Goal: Task Accomplishment & Management: Complete application form

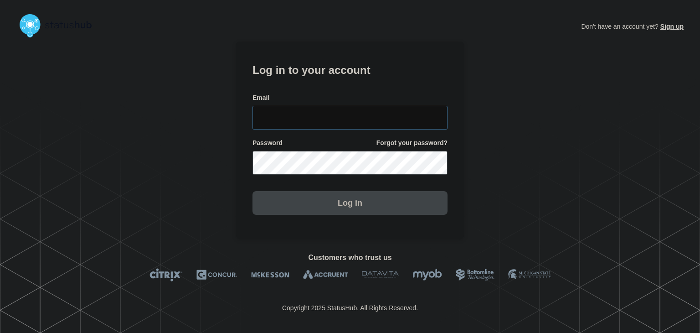
type input "[PERSON_NAME][EMAIL_ADDRESS][PERSON_NAME][DOMAIN_NAME]"
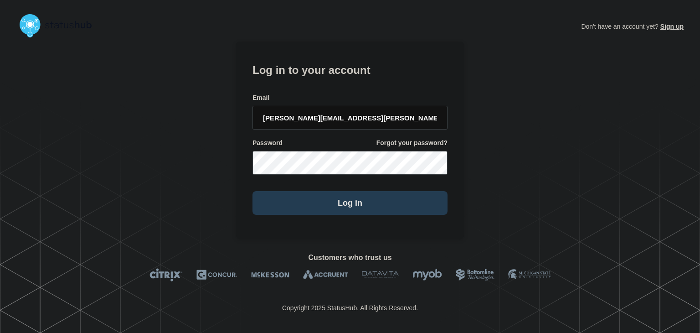
drag, startPoint x: 317, startPoint y: 220, endPoint x: 317, endPoint y: 203, distance: 16.9
click at [317, 219] on section "Log in to your account Email [PERSON_NAME][EMAIL_ADDRESS][PERSON_NAME][DOMAIN_N…" at bounding box center [350, 139] width 228 height 197
click at [317, 203] on button "Log in" at bounding box center [349, 203] width 195 height 24
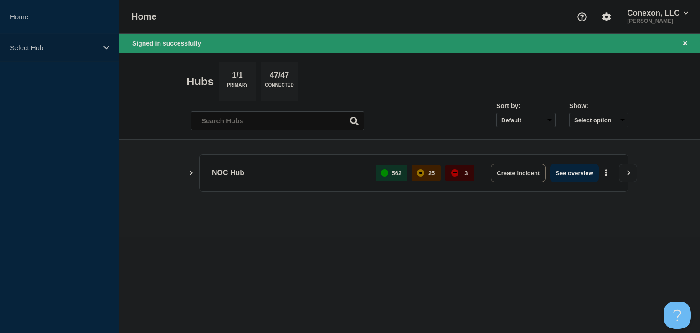
click at [65, 50] on p "Select Hub" at bounding box center [53, 48] width 87 height 8
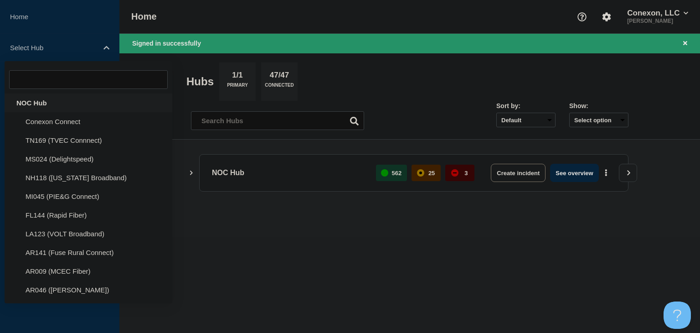
click at [49, 104] on div "NOC Hub" at bounding box center [89, 102] width 168 height 19
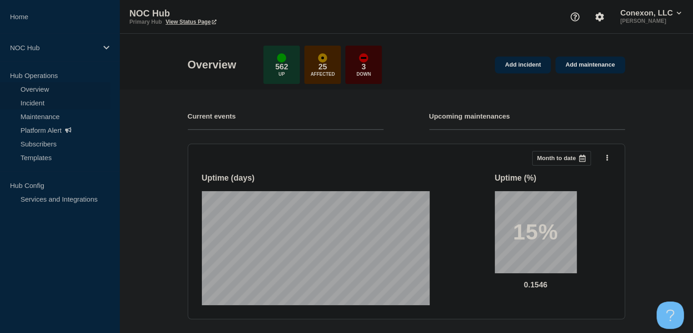
click at [18, 95] on link "Overview" at bounding box center [55, 89] width 110 height 14
click at [20, 99] on link "Incident" at bounding box center [55, 103] width 110 height 14
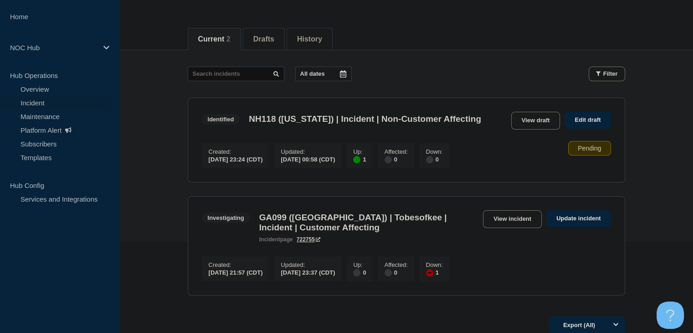
scroll to position [137, 0]
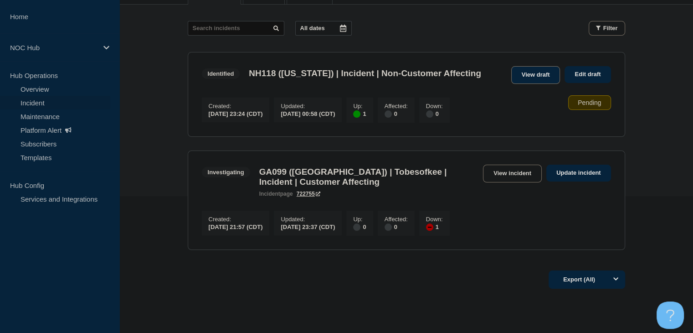
click at [531, 81] on link "View draft" at bounding box center [535, 75] width 49 height 18
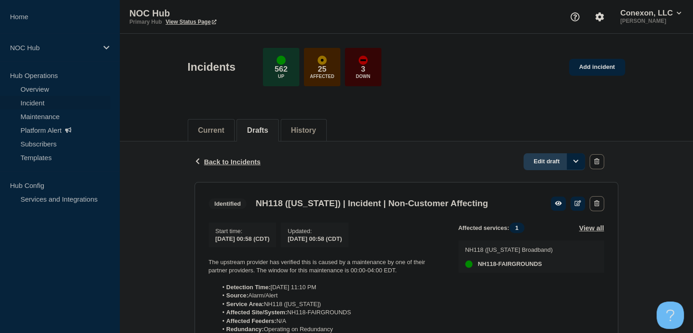
click at [538, 156] on link "Edit draft" at bounding box center [553, 161] width 61 height 17
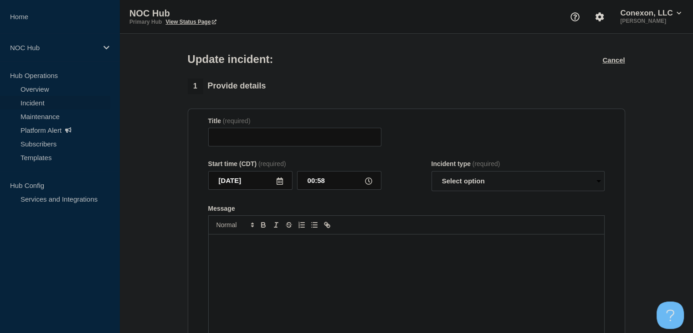
type input "NH118 ([US_STATE]) | Incident | Non-Customer Affecting"
select select "identified"
radio input "false"
radio input "true"
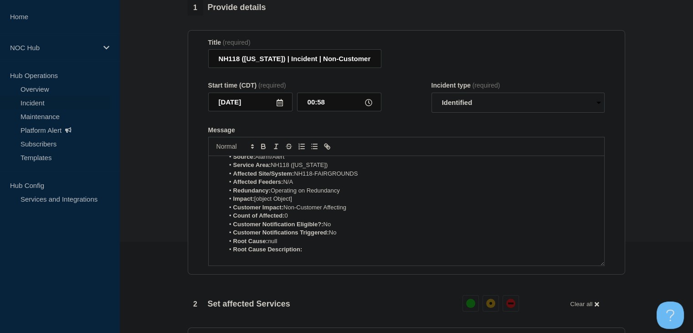
scroll to position [91, 0]
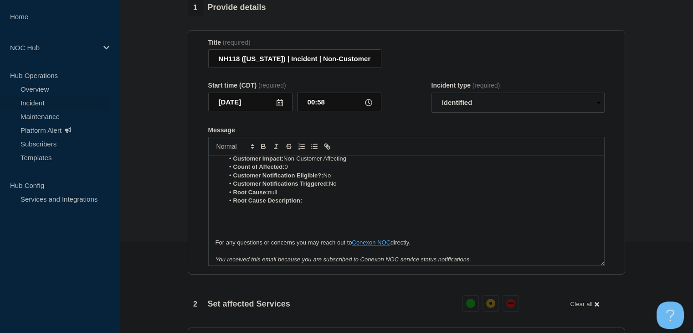
click at [301, 196] on li "Root Cause: null" at bounding box center [410, 192] width 373 height 8
drag, startPoint x: 340, startPoint y: 198, endPoint x: 271, endPoint y: 199, distance: 69.2
click at [271, 196] on li "Root Cause: Service Provider/Carrier" at bounding box center [410, 192] width 373 height 8
click at [263, 150] on icon "Toggle bold text" at bounding box center [263, 146] width 8 height 8
drag, startPoint x: 363, startPoint y: 207, endPoint x: 305, endPoint y: 209, distance: 57.4
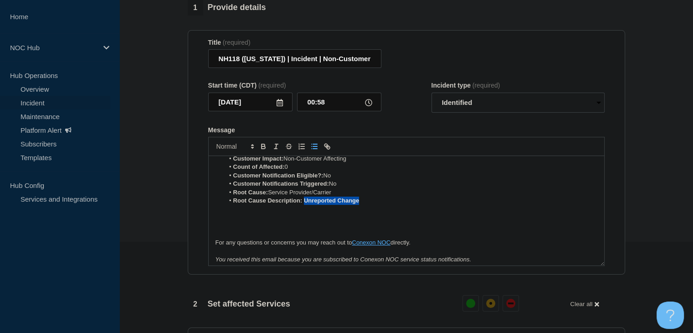
click at [305, 205] on li "Root Cause Description: Unreported Change" at bounding box center [410, 200] width 373 height 8
click at [264, 150] on icon "Toggle bold text" at bounding box center [263, 146] width 8 height 8
click at [338, 203] on li "Root Cause Description: Unreported Change" at bounding box center [410, 200] width 373 height 8
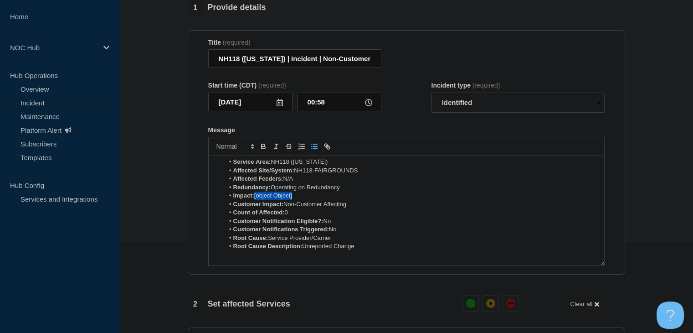
drag, startPoint x: 306, startPoint y: 203, endPoint x: 256, endPoint y: 201, distance: 49.7
click at [256, 200] on li "Impact: [object Object]" at bounding box center [410, 195] width 373 height 8
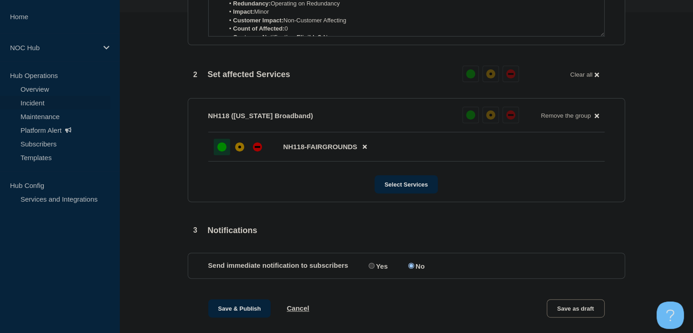
scroll to position [348, 0]
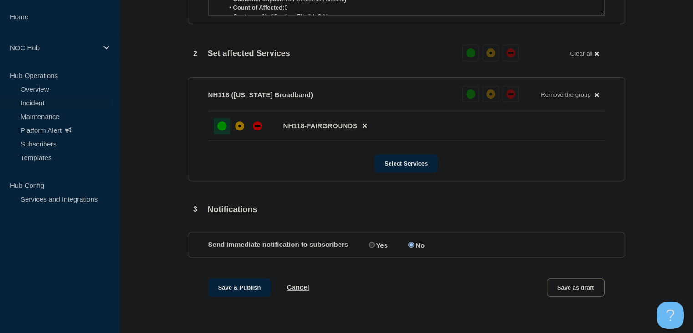
click at [369, 246] on input "Yes" at bounding box center [372, 244] width 6 height 6
radio input "true"
radio input "false"
click at [253, 285] on button "Save & Publish" at bounding box center [239, 287] width 63 height 18
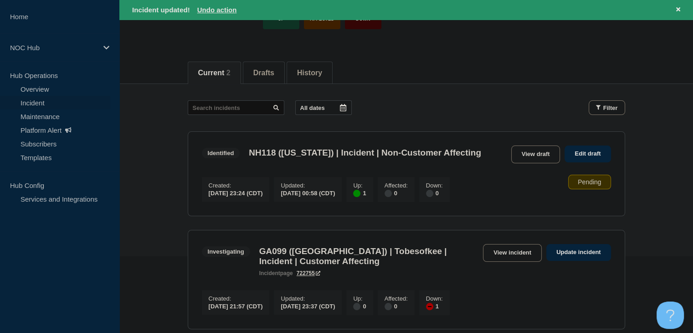
scroll to position [91, 0]
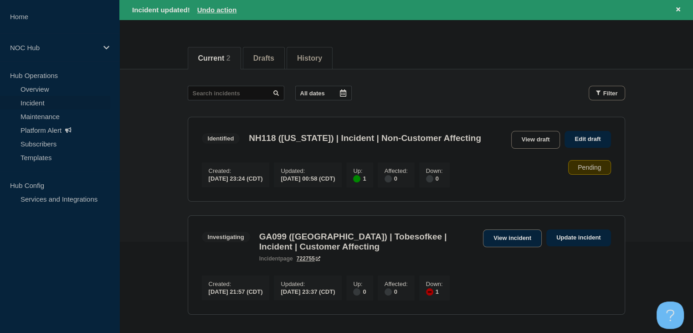
click at [501, 247] on link "View incident" at bounding box center [512, 238] width 59 height 18
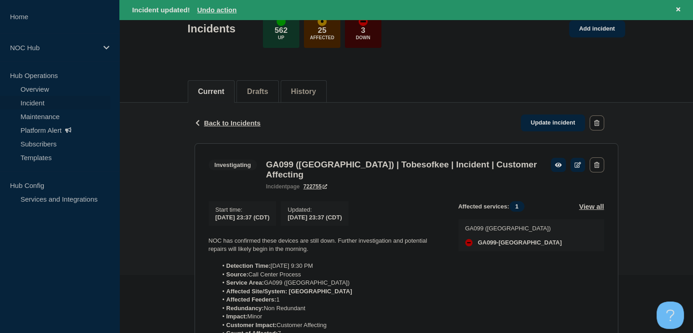
scroll to position [91, 0]
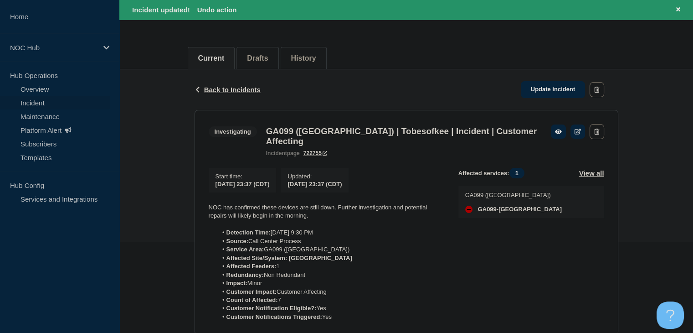
click at [58, 104] on link "Incident" at bounding box center [55, 103] width 110 height 14
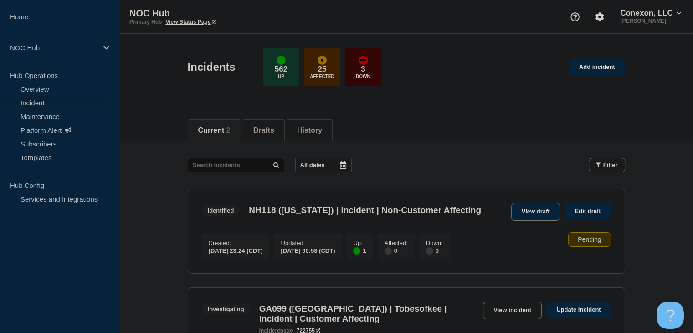
click at [544, 215] on link "View draft" at bounding box center [535, 212] width 49 height 18
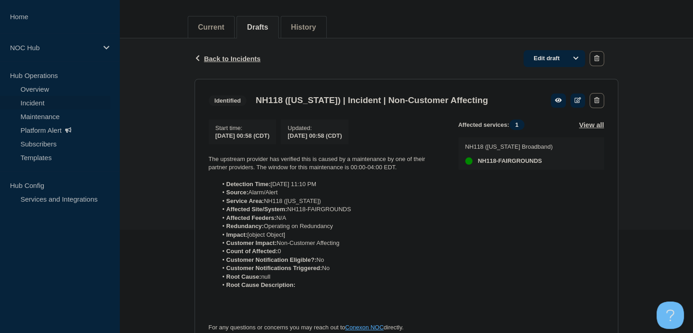
scroll to position [17, 0]
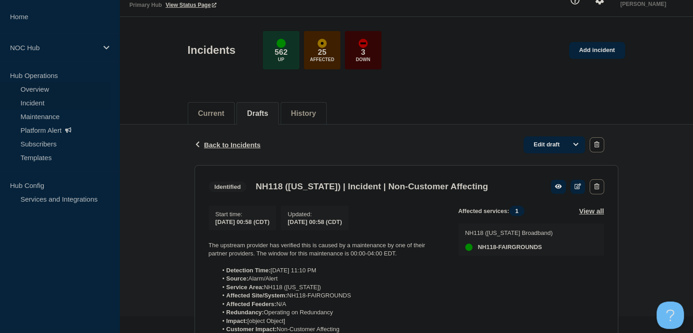
click at [38, 93] on link "Overview" at bounding box center [55, 89] width 110 height 14
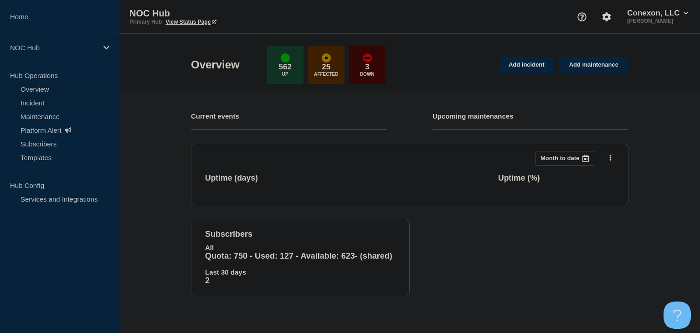
click at [38, 100] on link "Incident" at bounding box center [55, 103] width 110 height 14
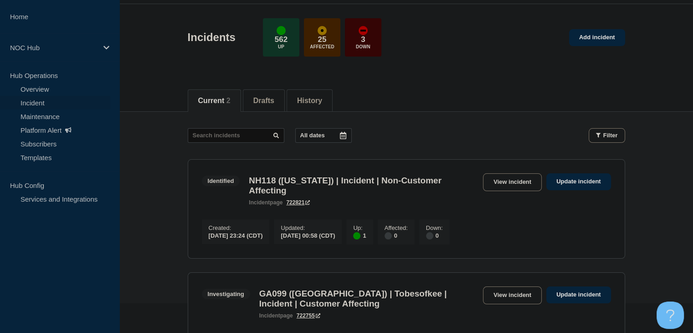
scroll to position [46, 0]
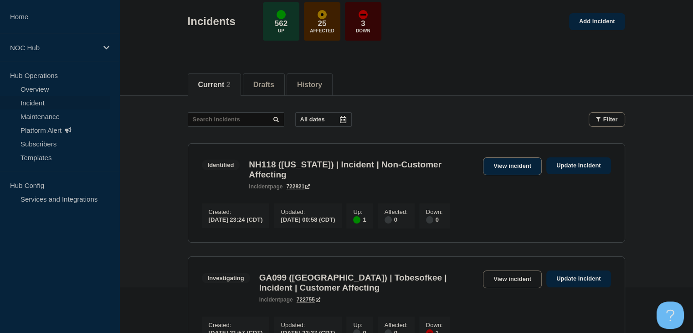
click at [512, 168] on link "View incident" at bounding box center [512, 166] width 59 height 18
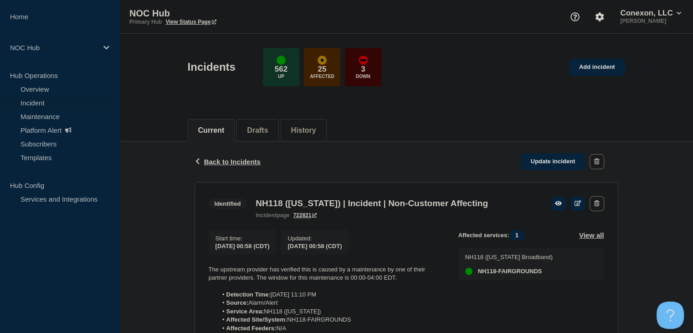
click at [56, 95] on link "Overview" at bounding box center [55, 89] width 110 height 14
